Goal: Navigation & Orientation: Find specific page/section

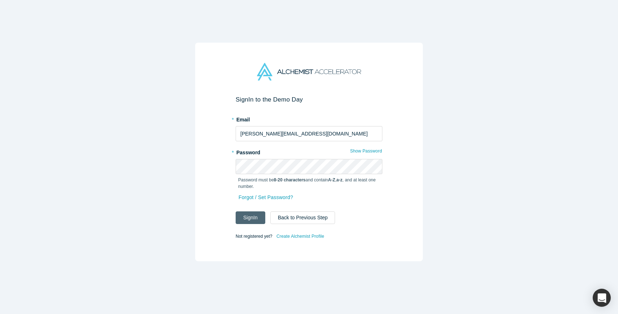
click at [248, 217] on button "Sign In" at bounding box center [250, 217] width 30 height 13
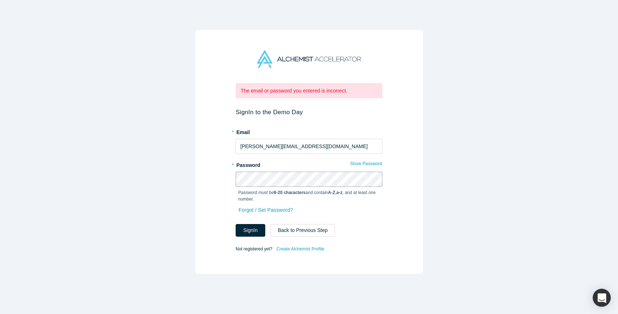
click at [185, 181] on div "The email or password you entered is incorrect. Sign In to the Demo Day * Email…" at bounding box center [309, 157] width 618 height 314
click at [266, 206] on link "Forgot / Set Password?" at bounding box center [265, 210] width 55 height 13
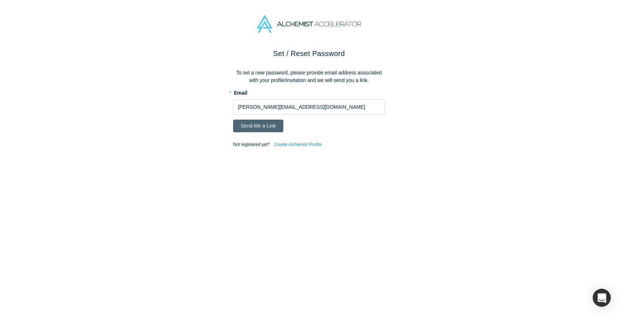
click at [268, 122] on button "Send Me a Link" at bounding box center [258, 126] width 50 height 13
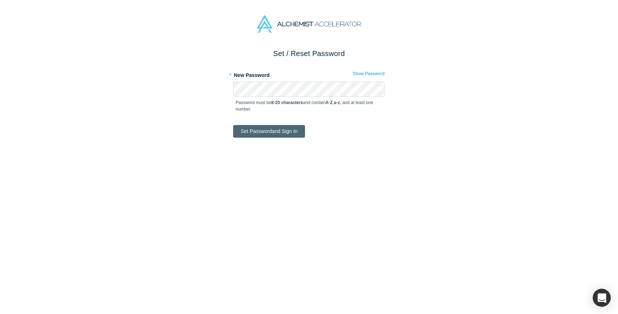
click at [264, 130] on button "Set Password and Sign In" at bounding box center [269, 131] width 72 height 13
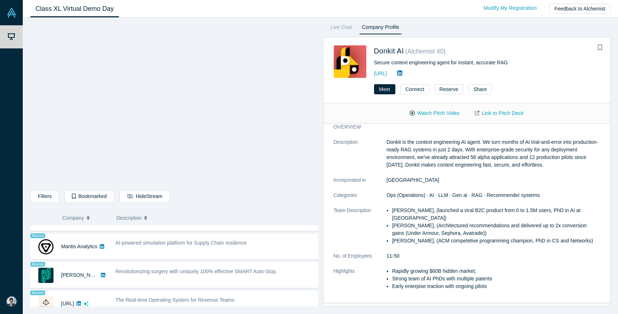
scroll to position [604, 0]
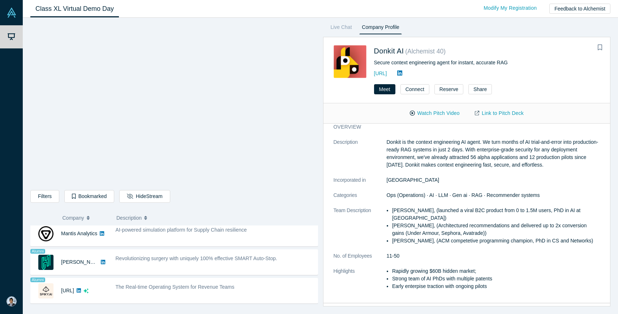
click at [205, 268] on div "Revolutionizing surgery with uniquely 100% effective SMART Auto-Stop." at bounding box center [215, 262] width 206 height 23
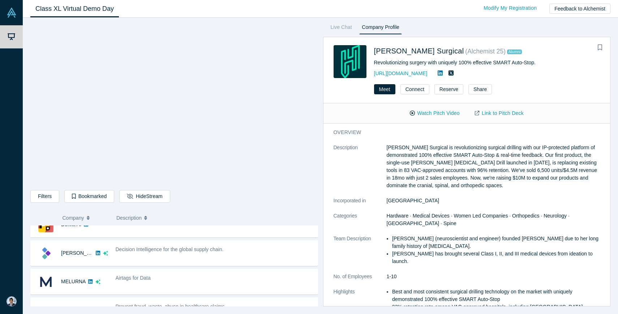
scroll to position [0, 0]
